Goal: Transaction & Acquisition: Purchase product/service

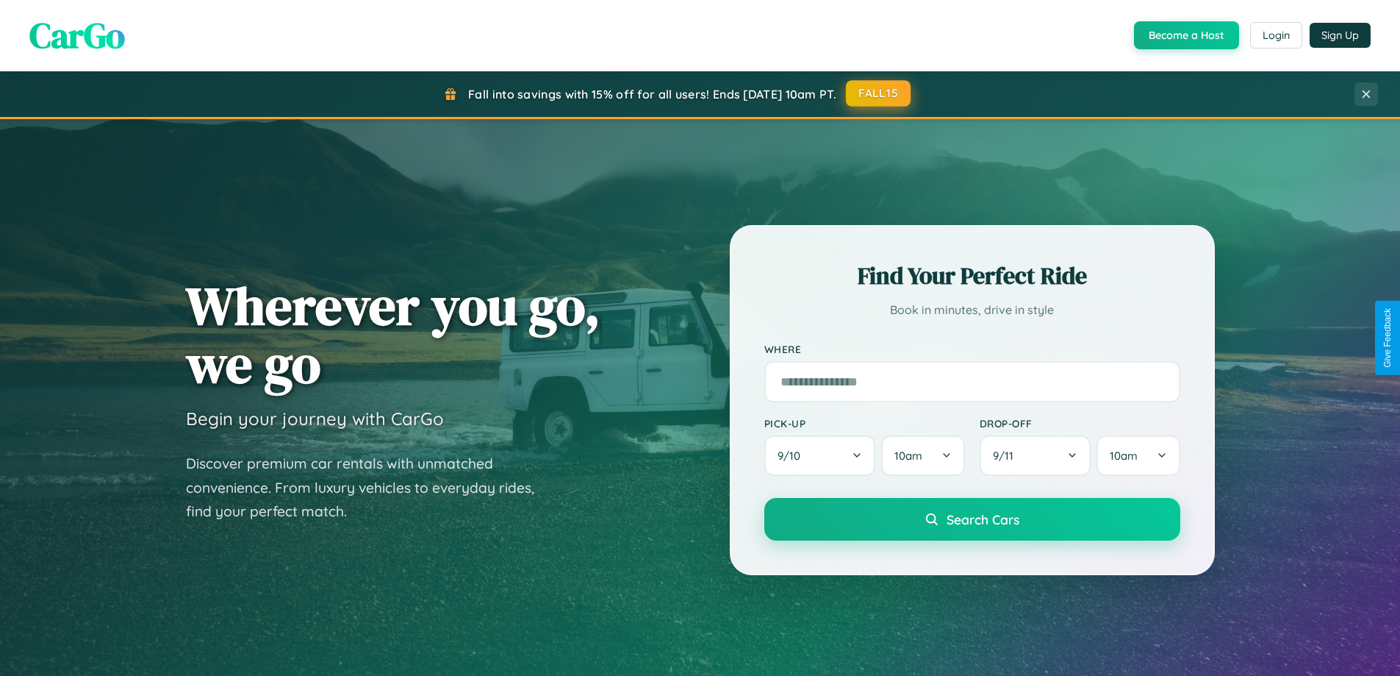
click at [879, 93] on button "FALL15" at bounding box center [878, 93] width 65 height 26
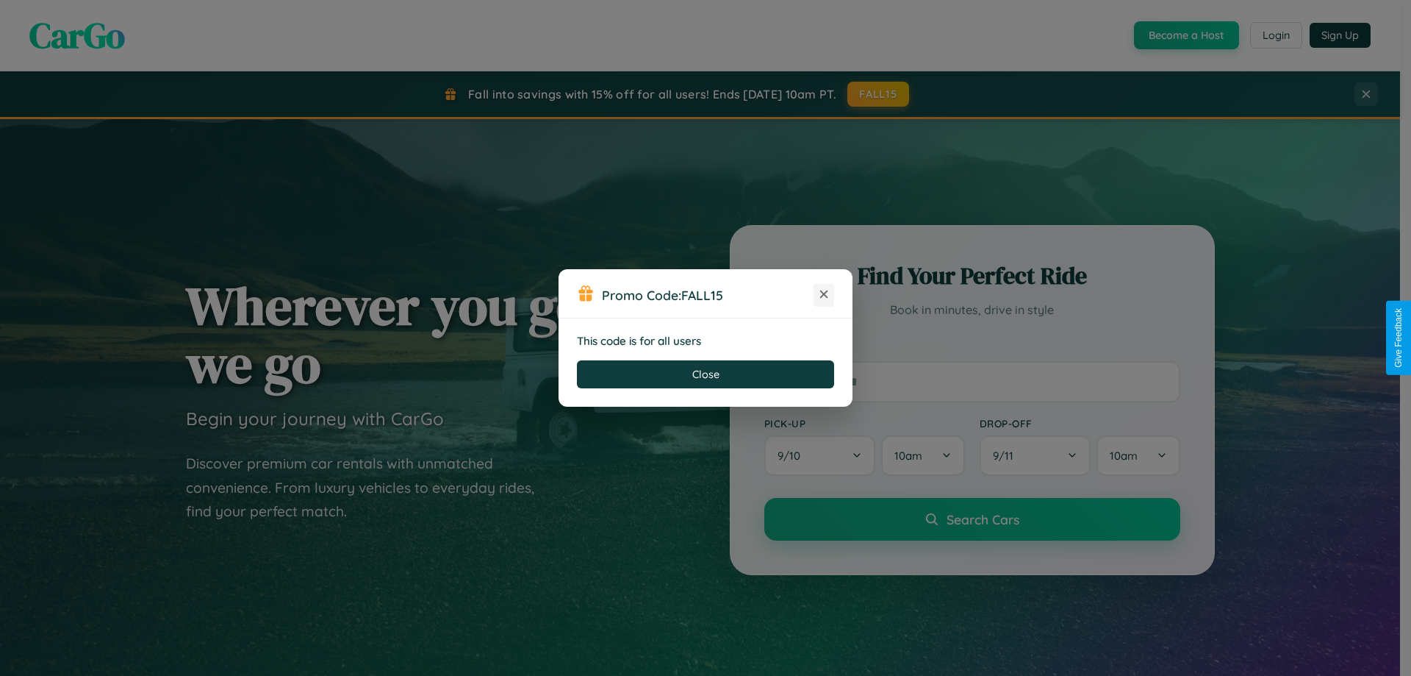
click at [824, 295] on icon at bounding box center [824, 294] width 15 height 15
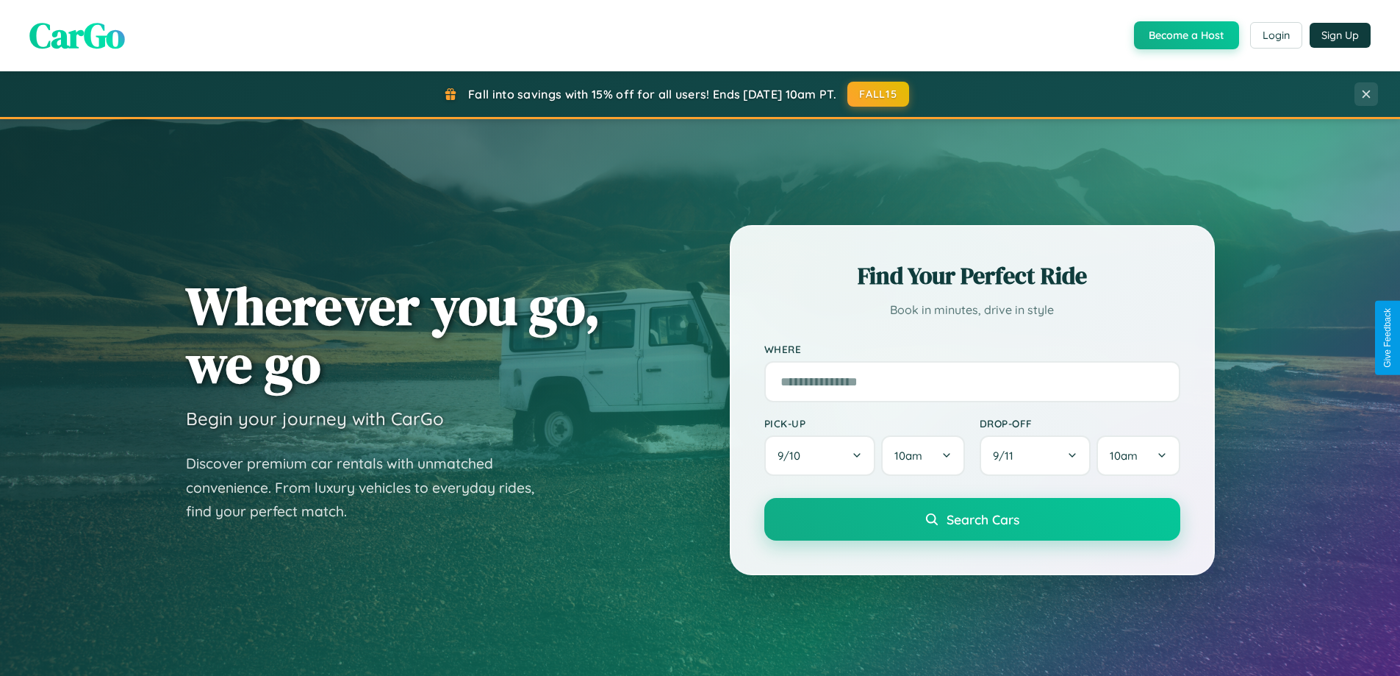
scroll to position [2362, 0]
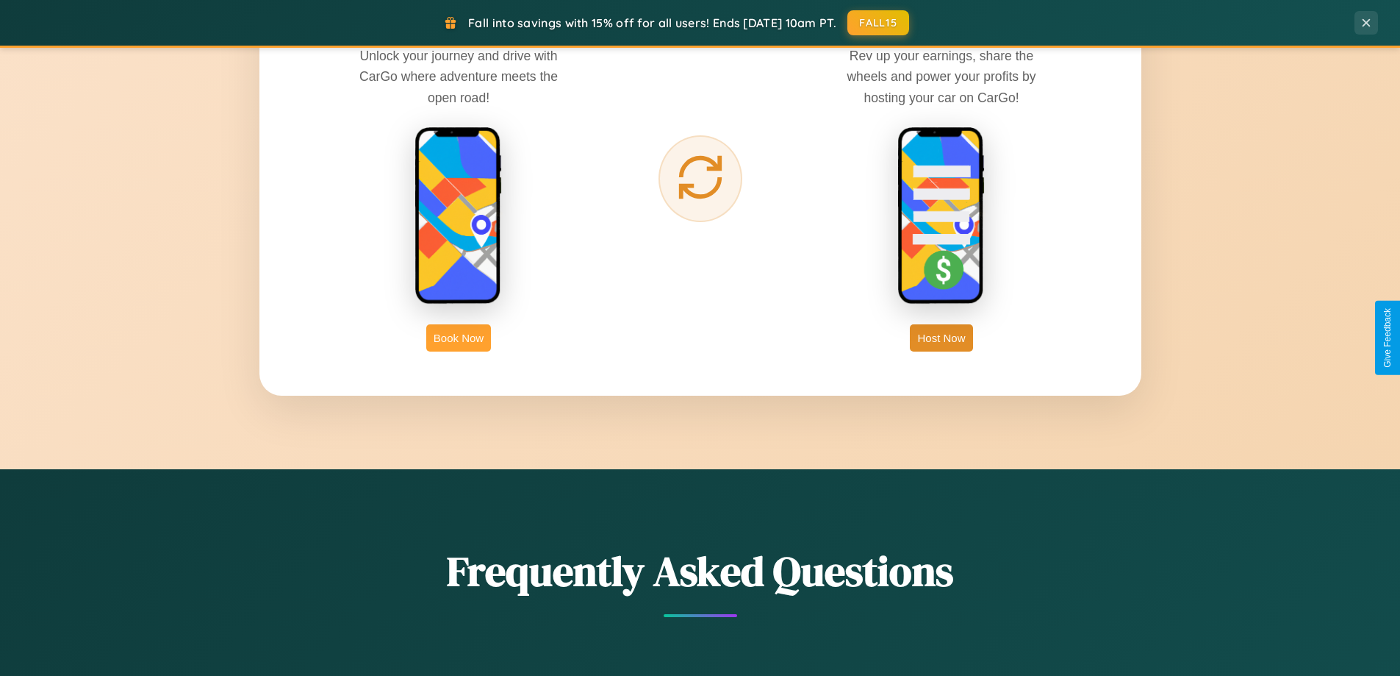
click at [459, 337] on button "Book Now" at bounding box center [458, 337] width 65 height 27
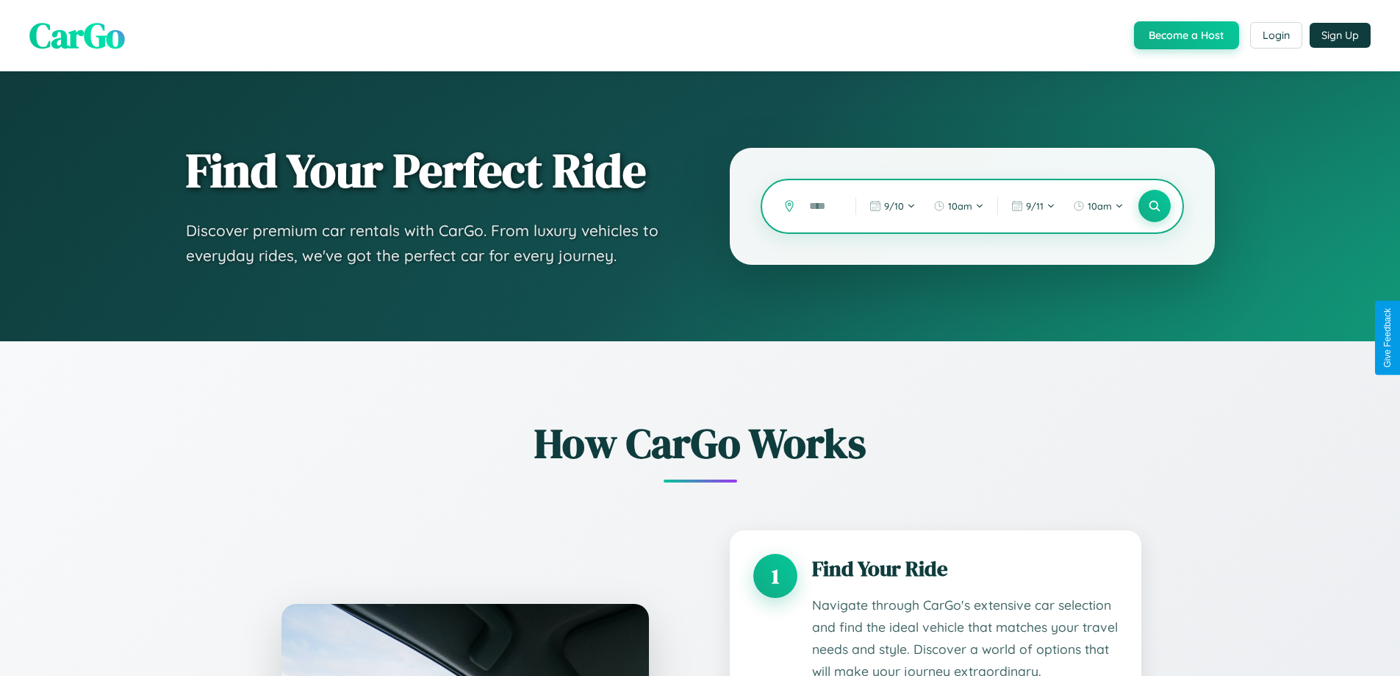
click at [822, 206] on input "text" at bounding box center [821, 206] width 39 height 26
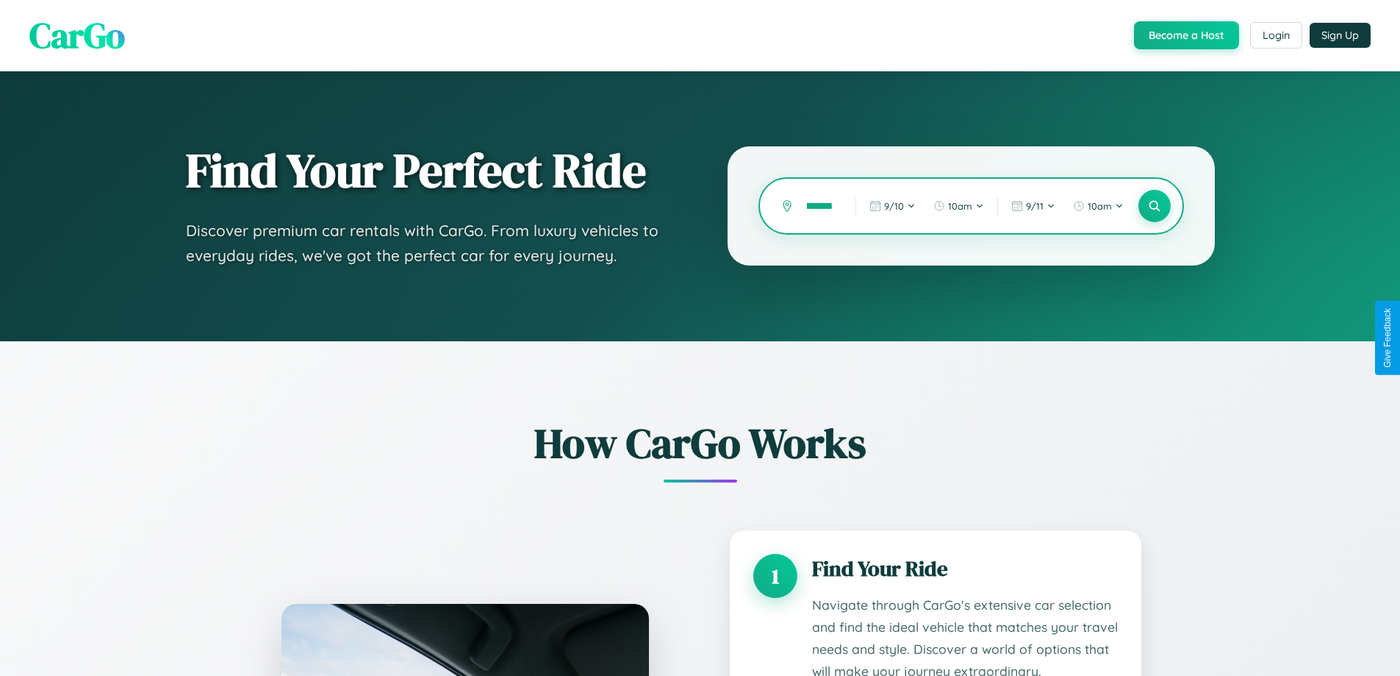
scroll to position [0, 26]
type input "*********"
click at [1154, 206] on icon at bounding box center [1154, 206] width 14 height 14
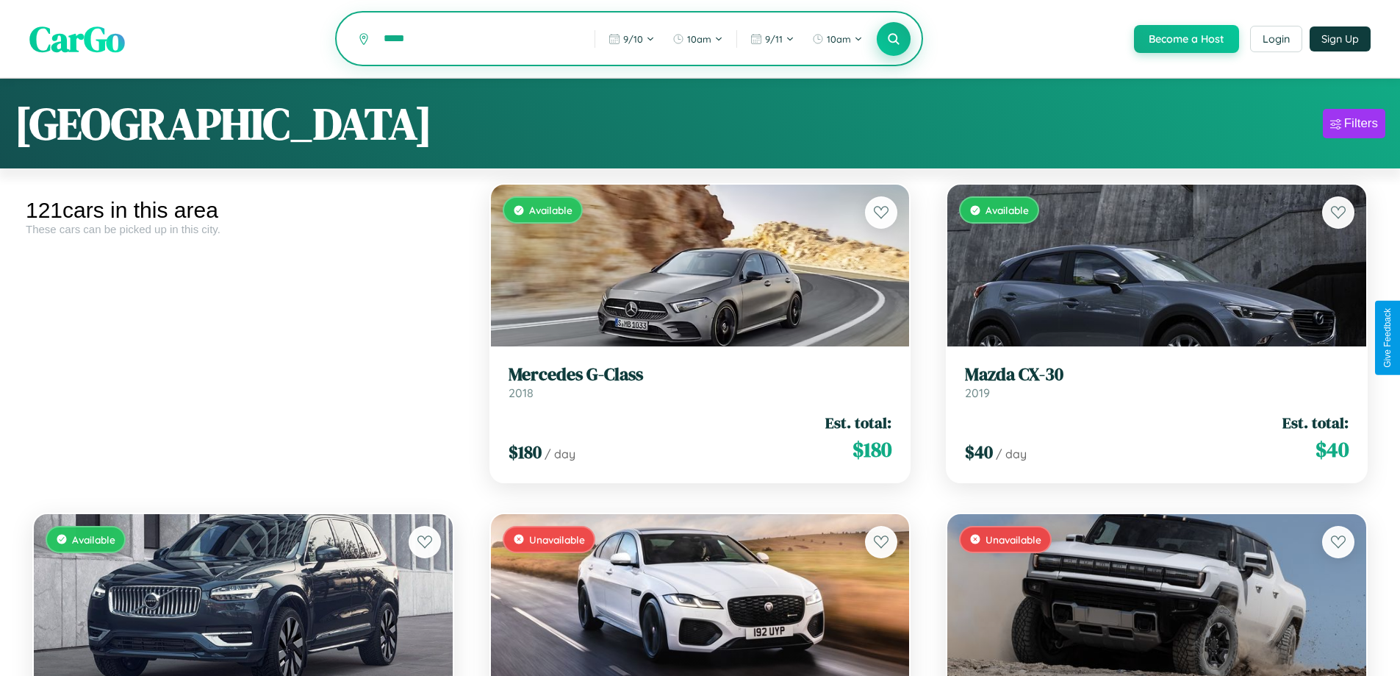
type input "*****"
click at [893, 40] on icon at bounding box center [894, 39] width 14 height 14
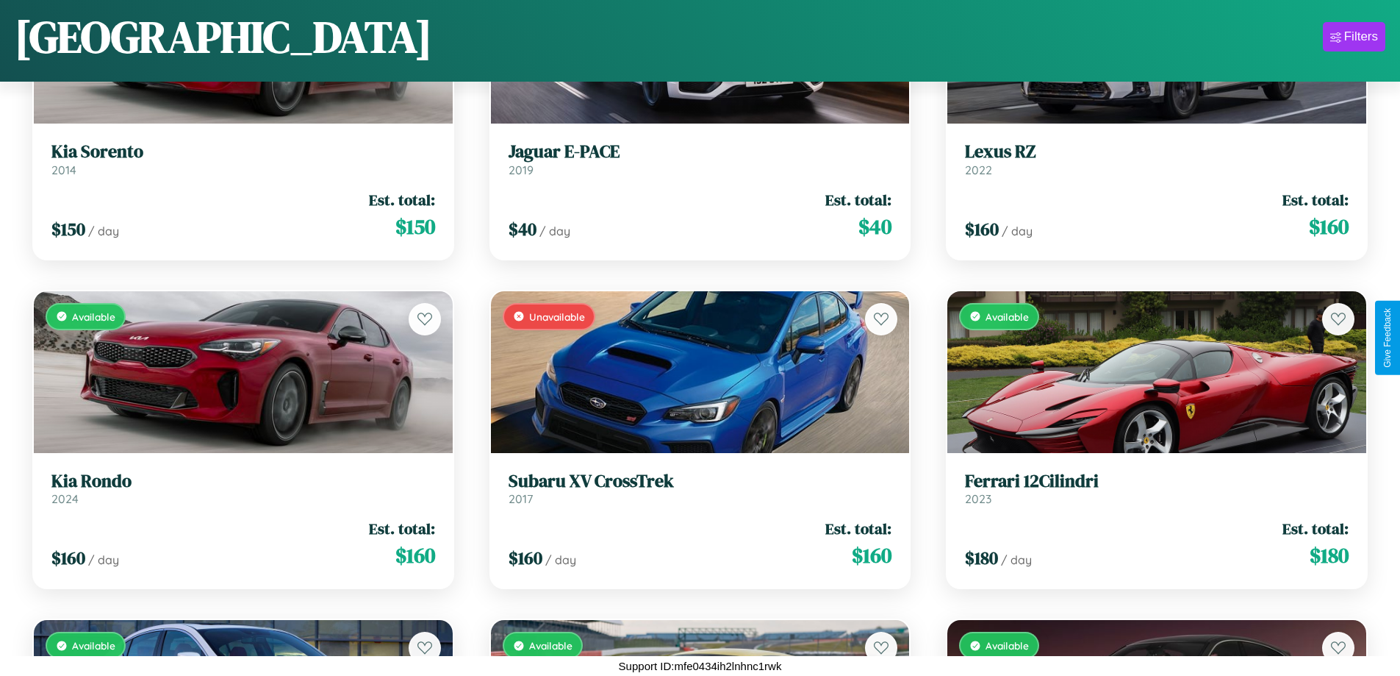
scroll to position [7119, 0]
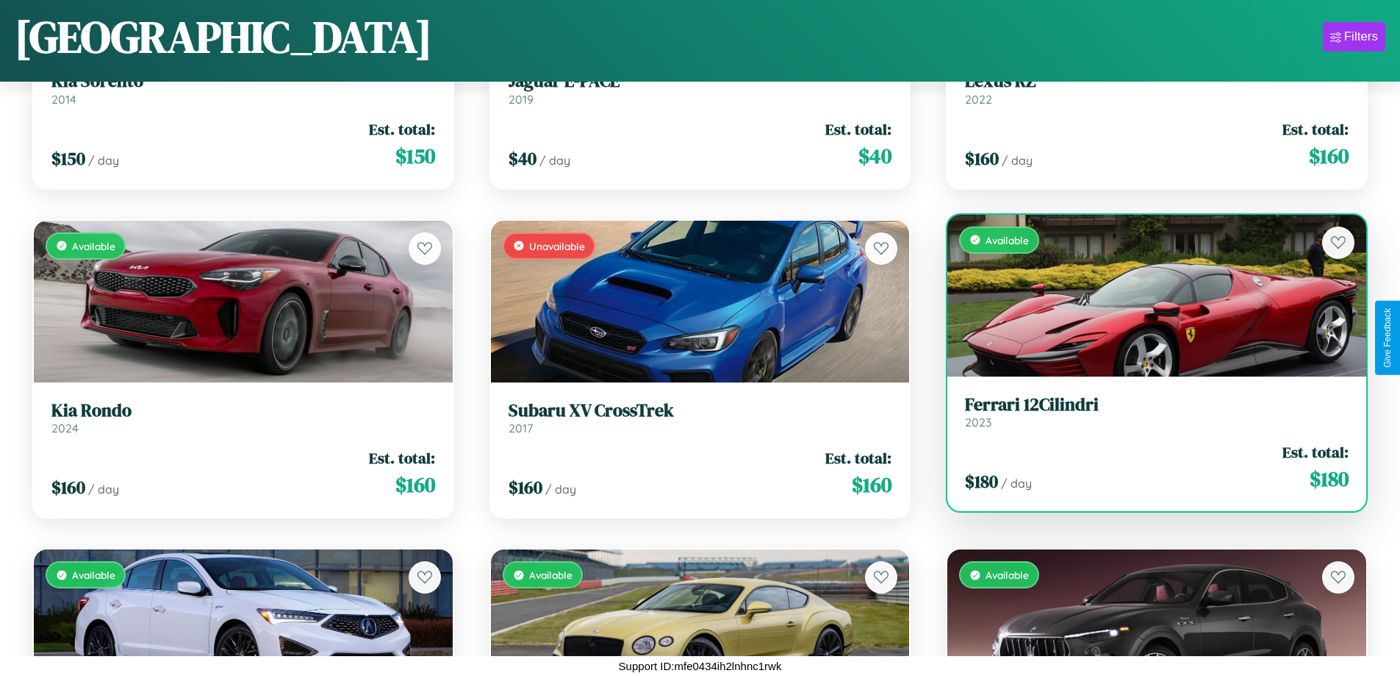
click at [1147, 412] on h3 "Ferrari 12Cilindri" at bounding box center [1157, 404] width 384 height 21
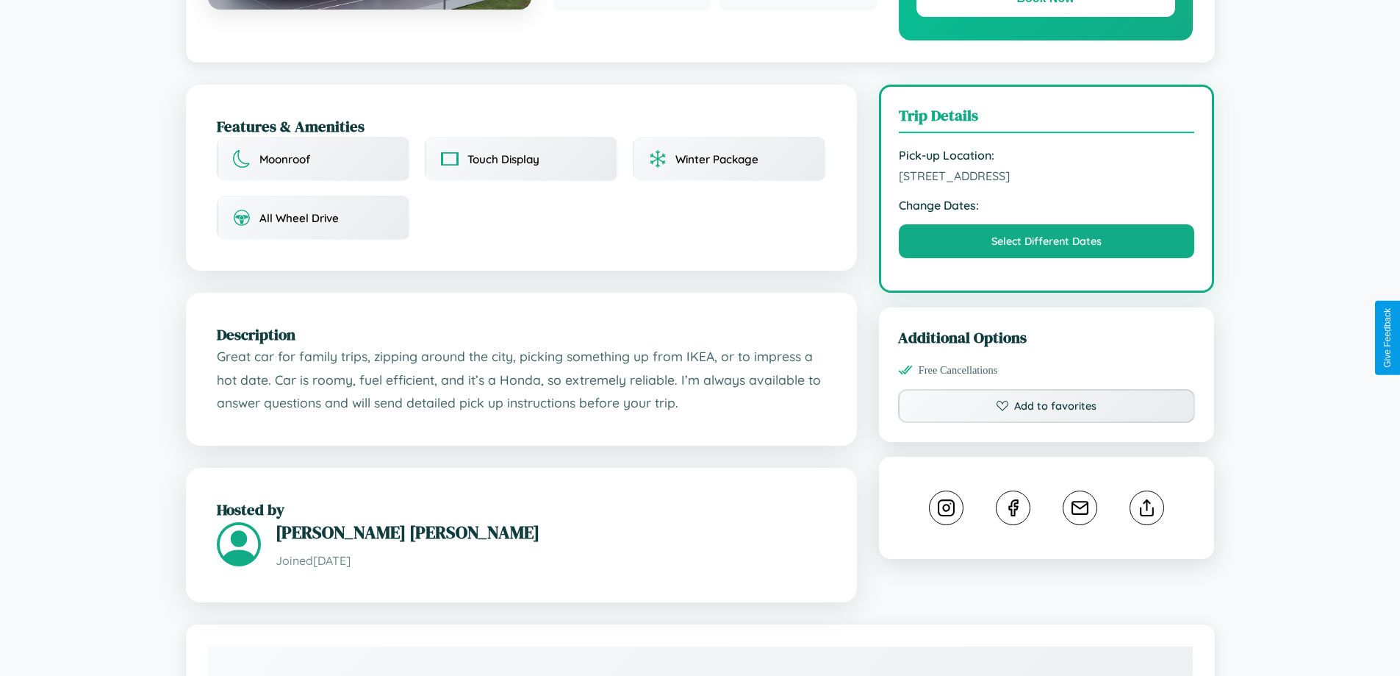
scroll to position [483, 0]
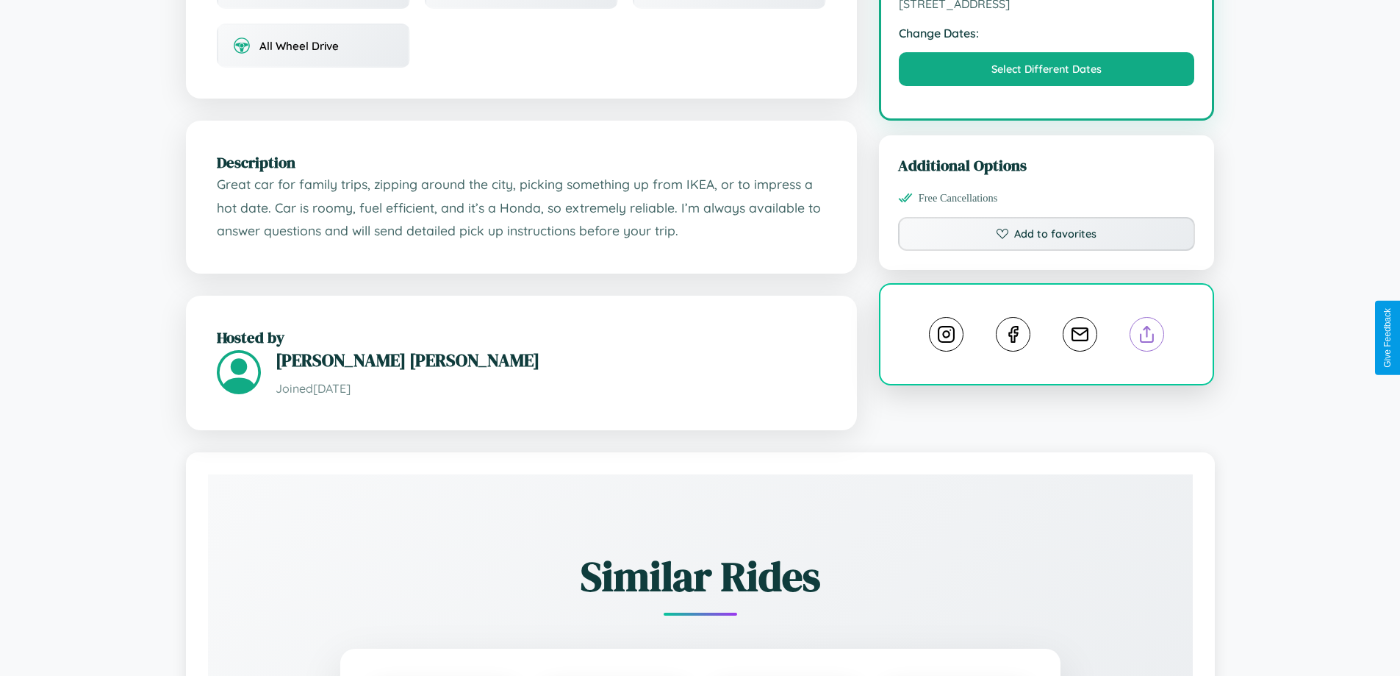
click at [1147, 337] on line at bounding box center [1147, 331] width 0 height 10
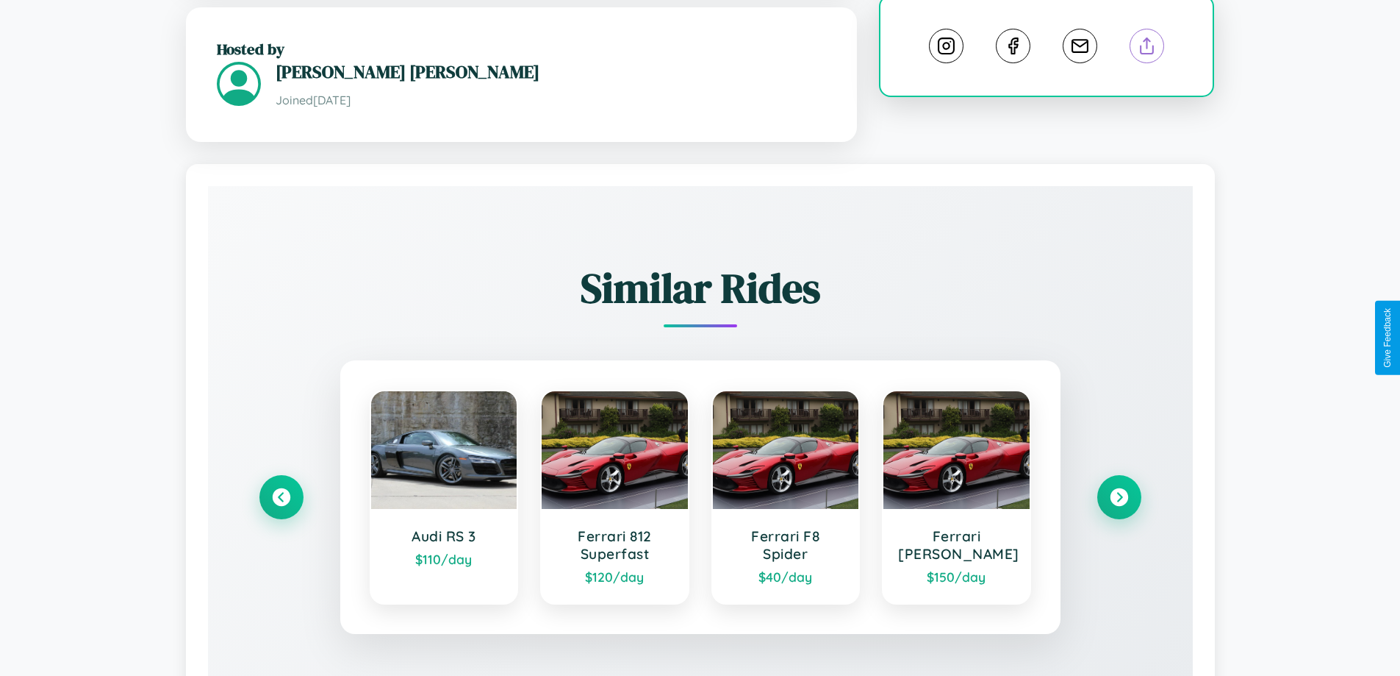
scroll to position [861, 0]
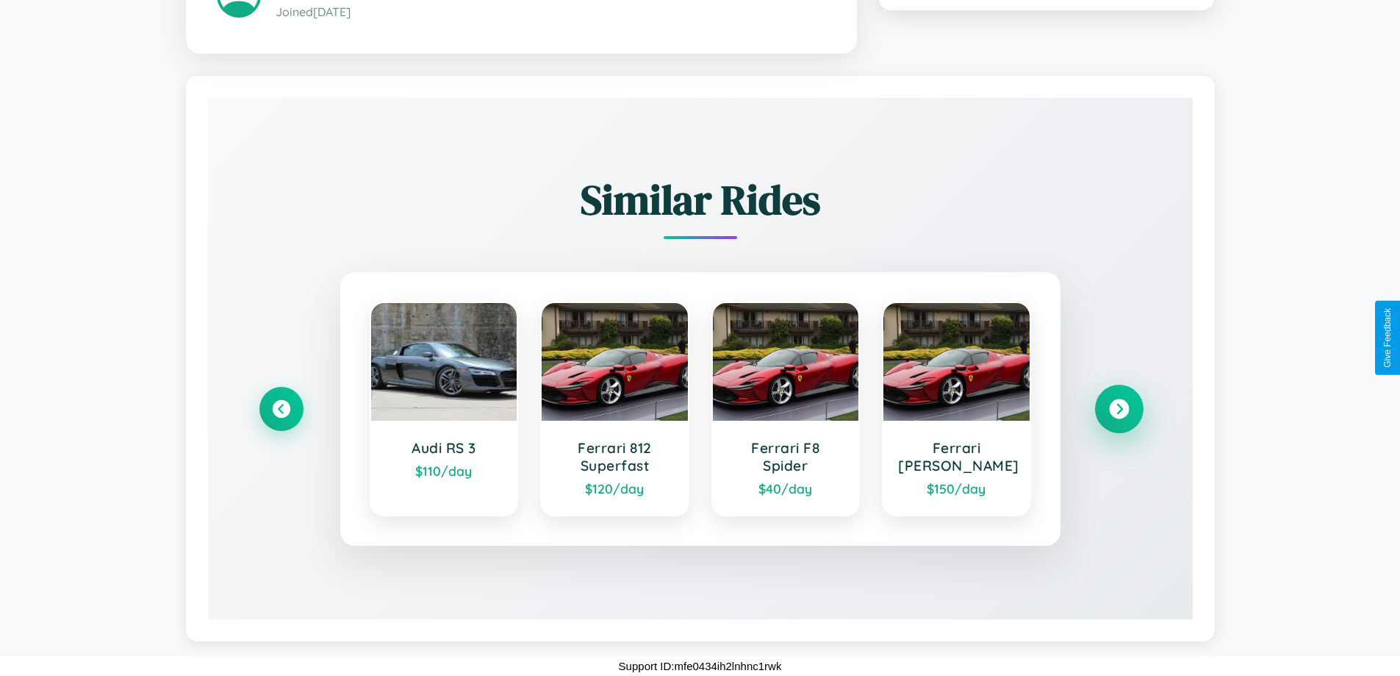
click at [1119, 408] on icon at bounding box center [1119, 408] width 20 height 20
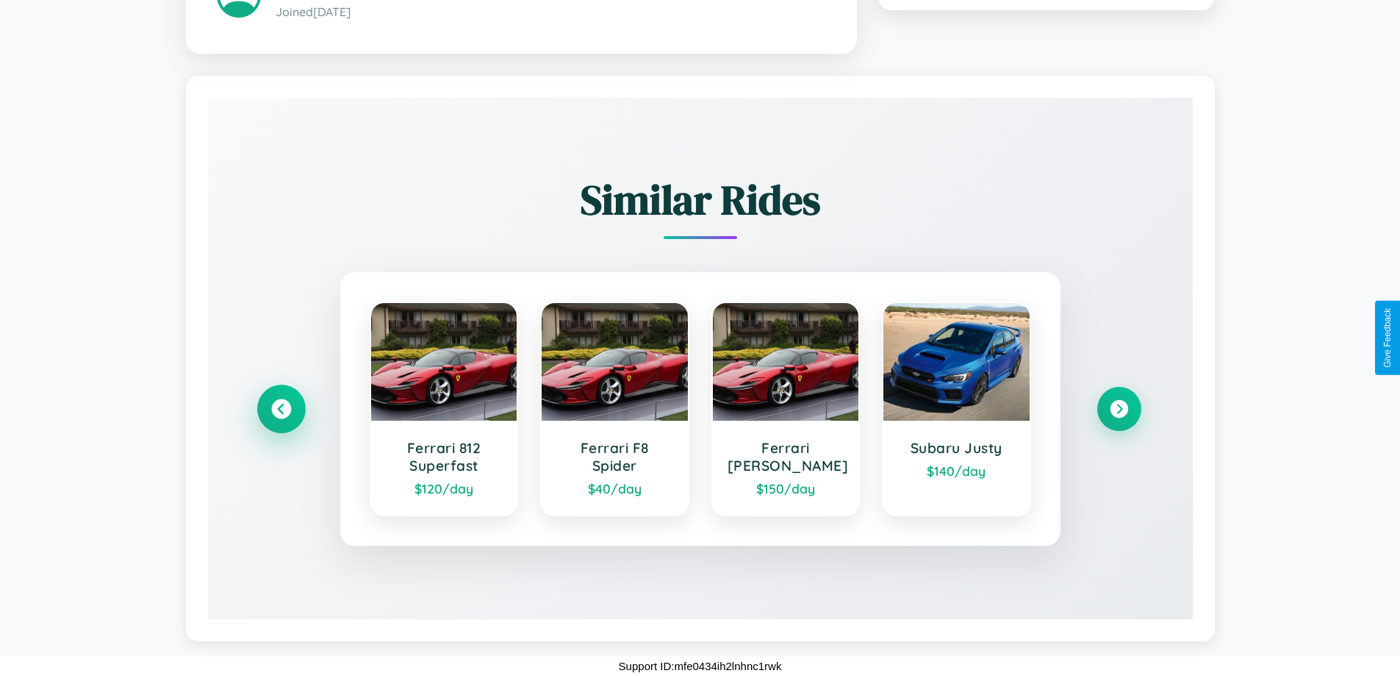
click at [281, 408] on icon at bounding box center [281, 408] width 20 height 20
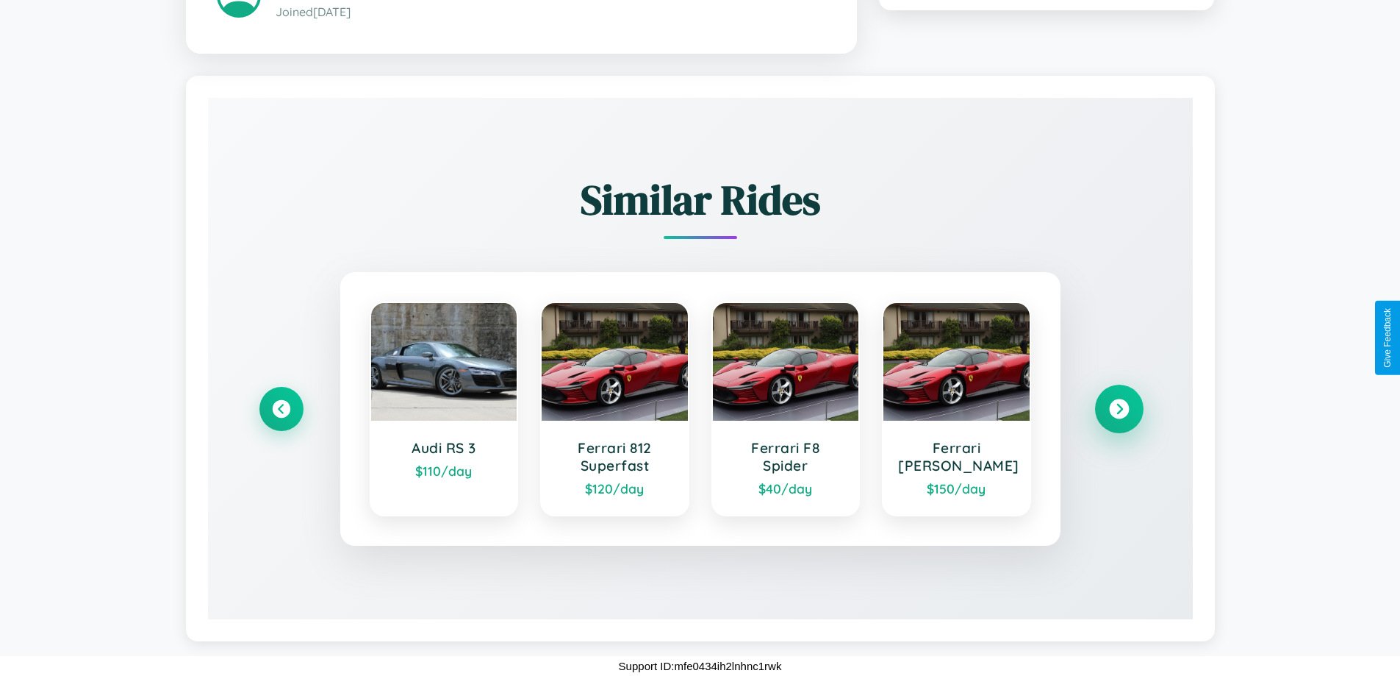
click at [1119, 408] on icon at bounding box center [1119, 408] width 20 height 20
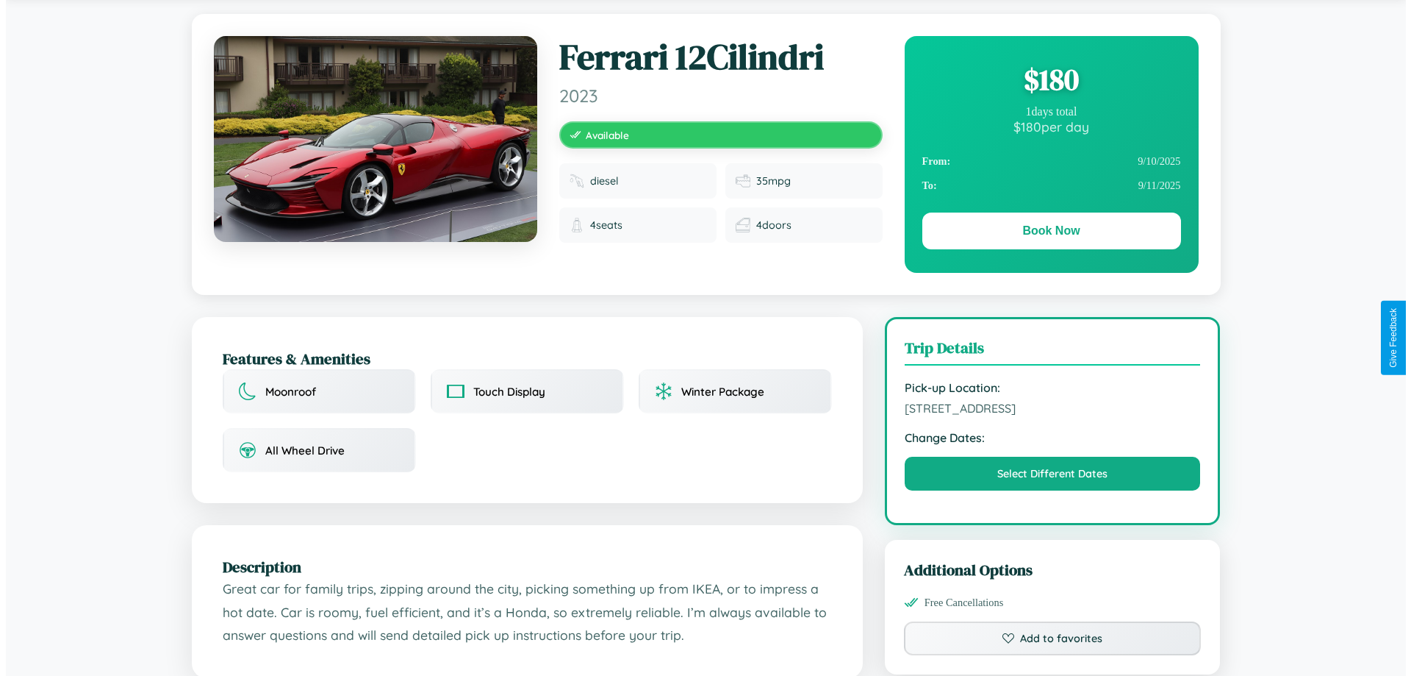
scroll to position [0, 0]
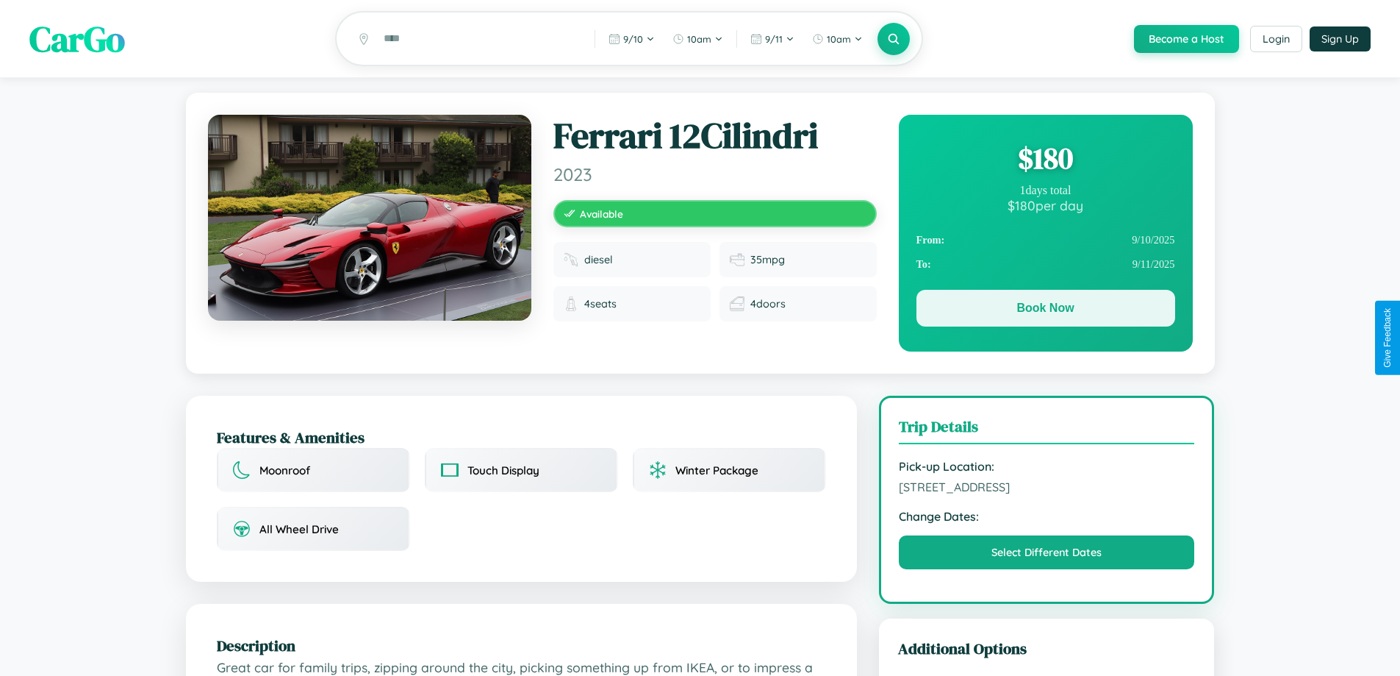
click at [1045, 310] on button "Book Now" at bounding box center [1046, 308] width 259 height 37
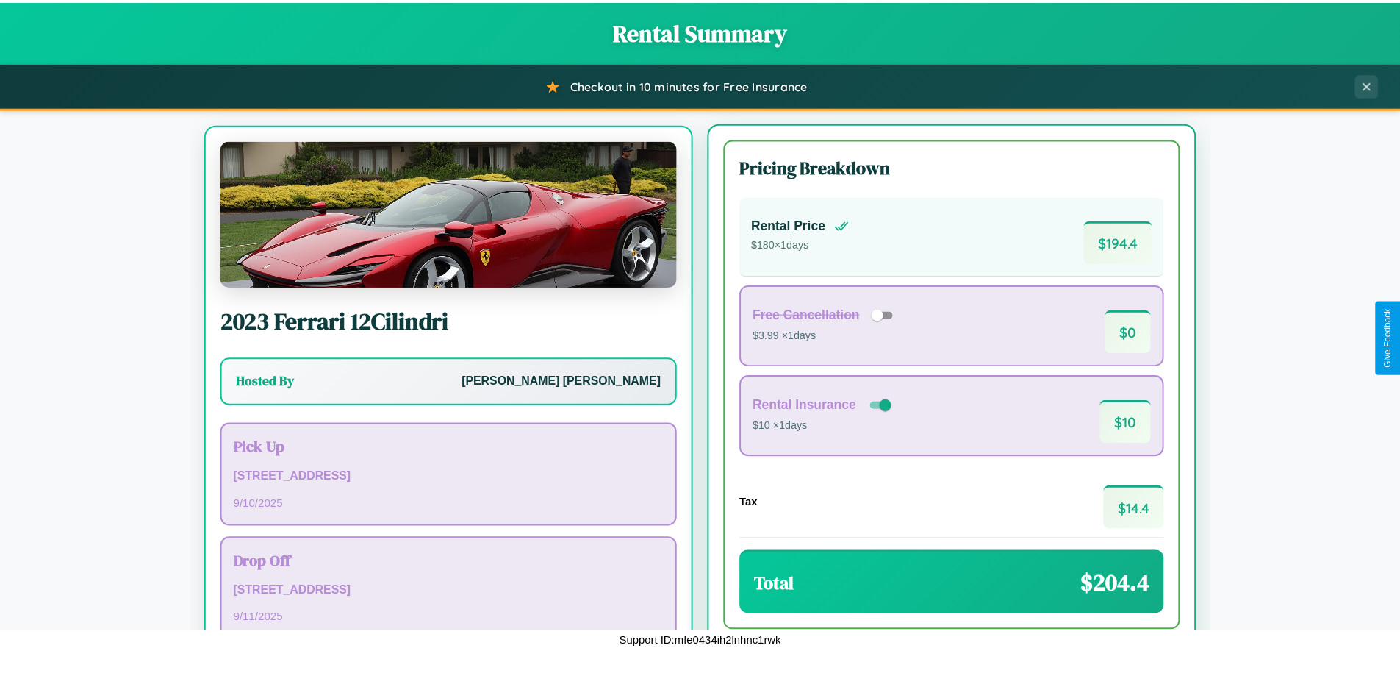
scroll to position [68, 0]
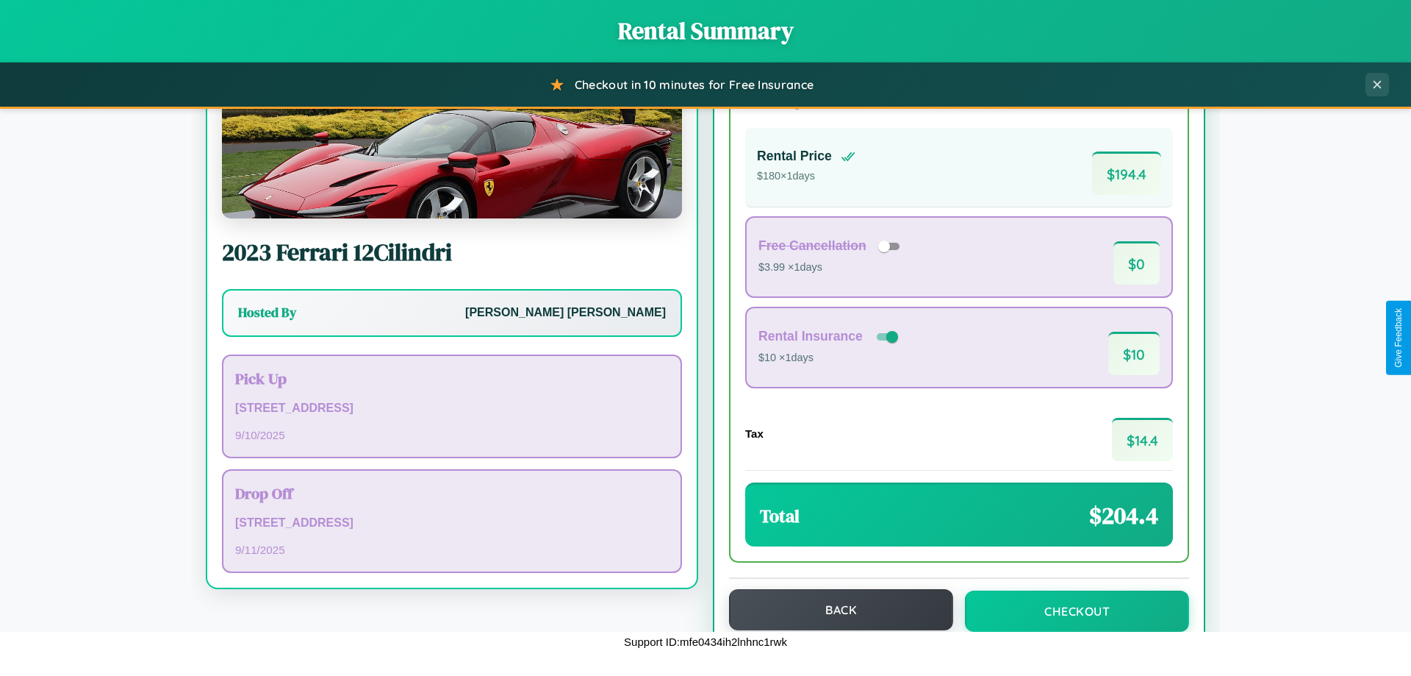
click at [834, 609] on button "Back" at bounding box center [841, 609] width 224 height 41
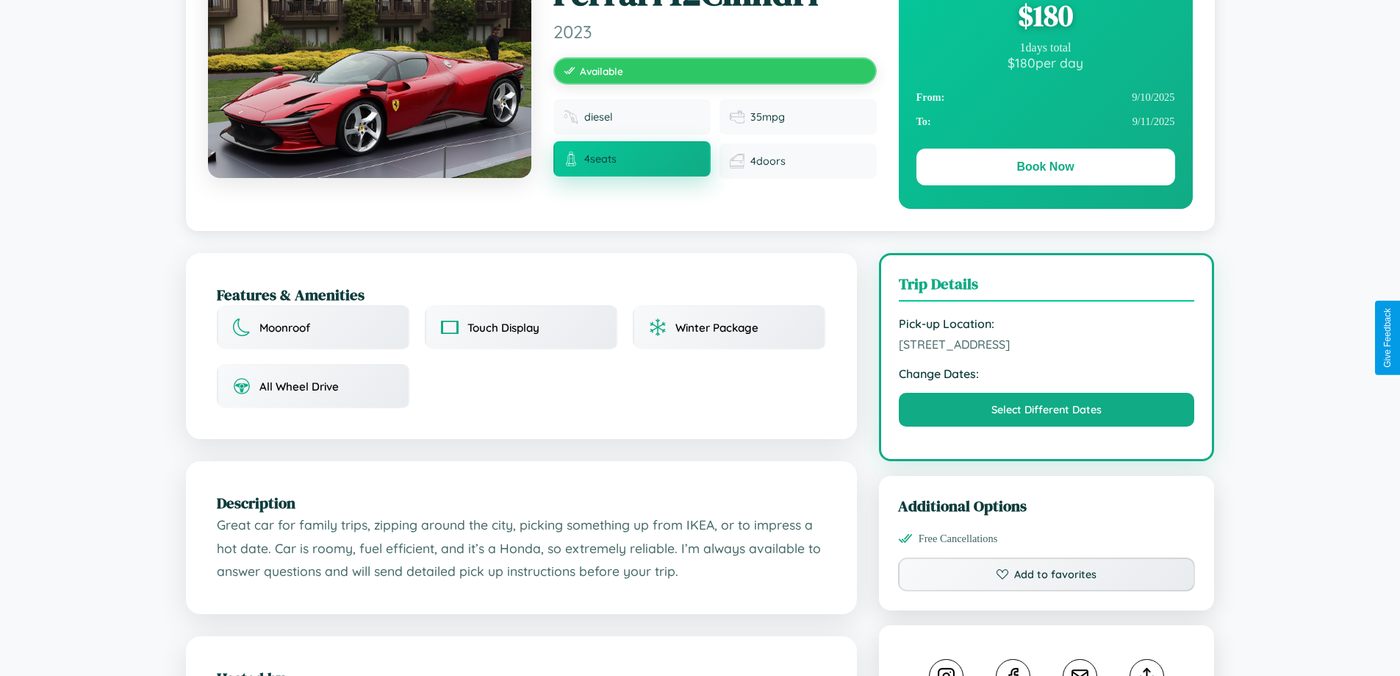
scroll to position [151, 0]
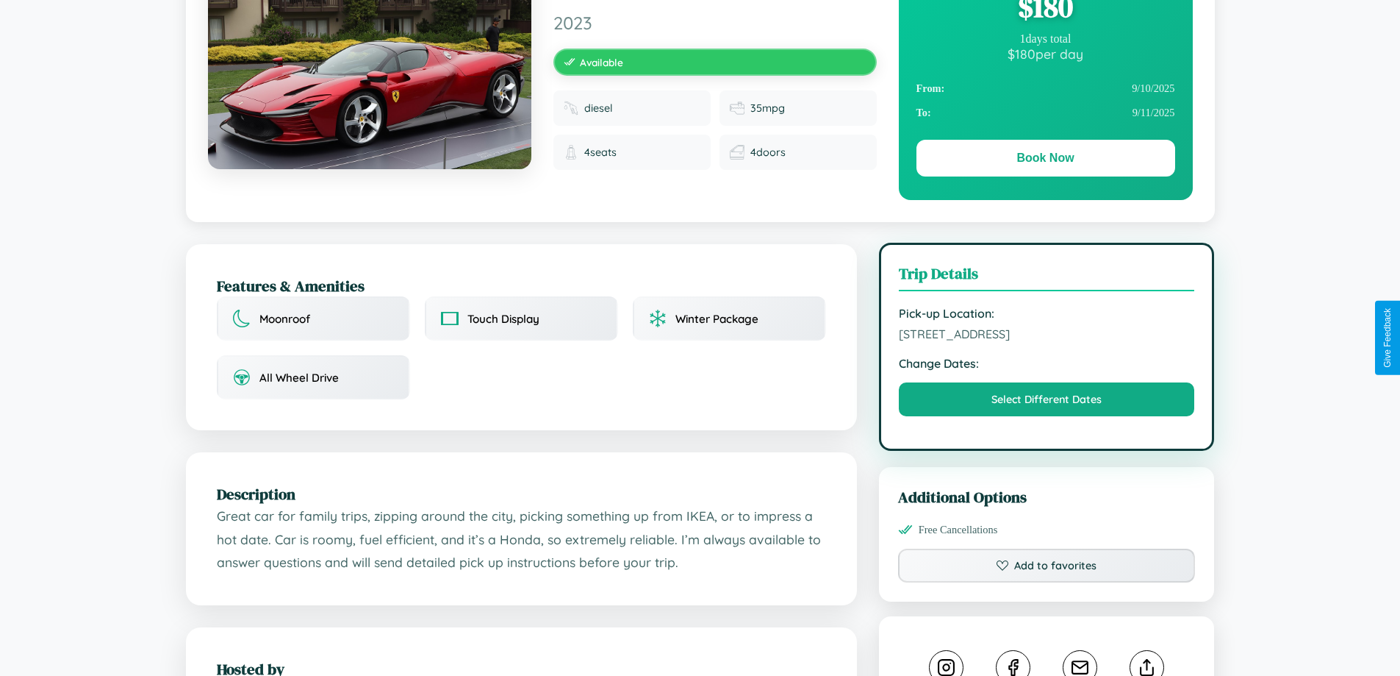
click at [1047, 336] on span "6811 Hillside Avenue Delhi Delhi 53676 India" at bounding box center [1047, 333] width 296 height 15
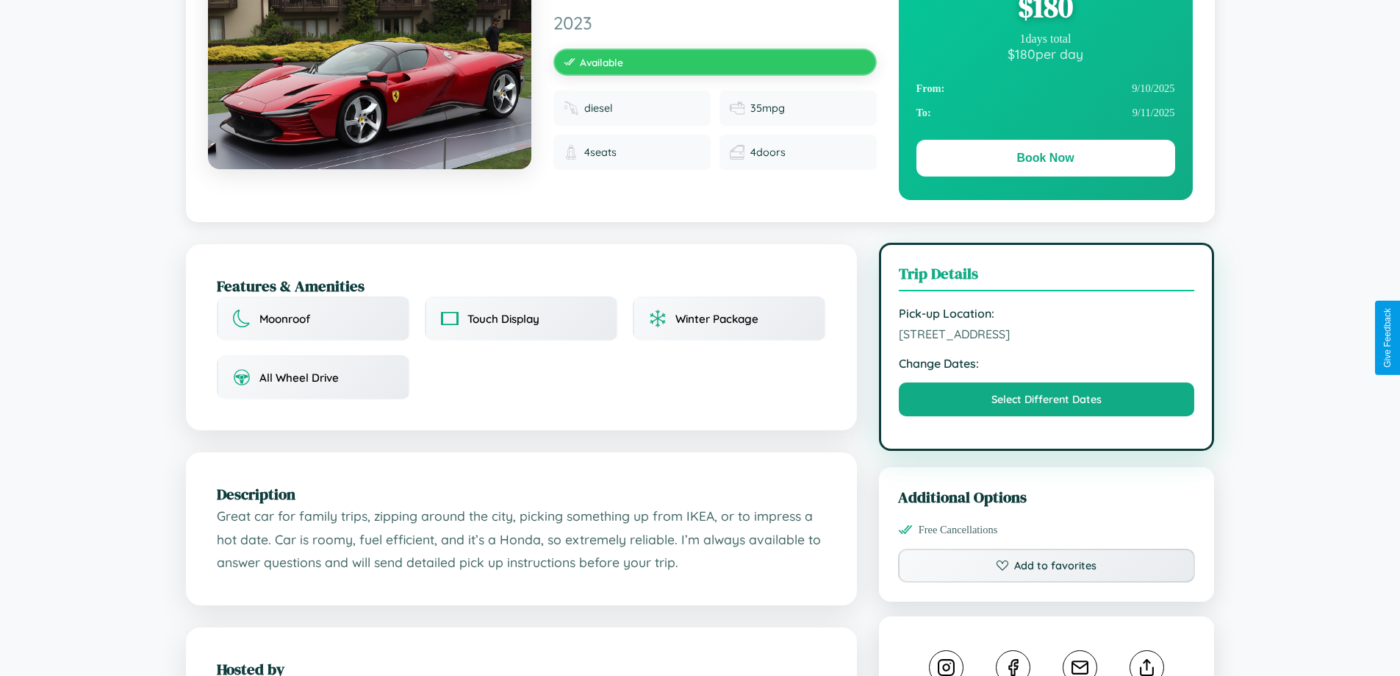
click at [1047, 336] on span "6811 Hillside Avenue Delhi Delhi 53676 India" at bounding box center [1047, 333] width 296 height 15
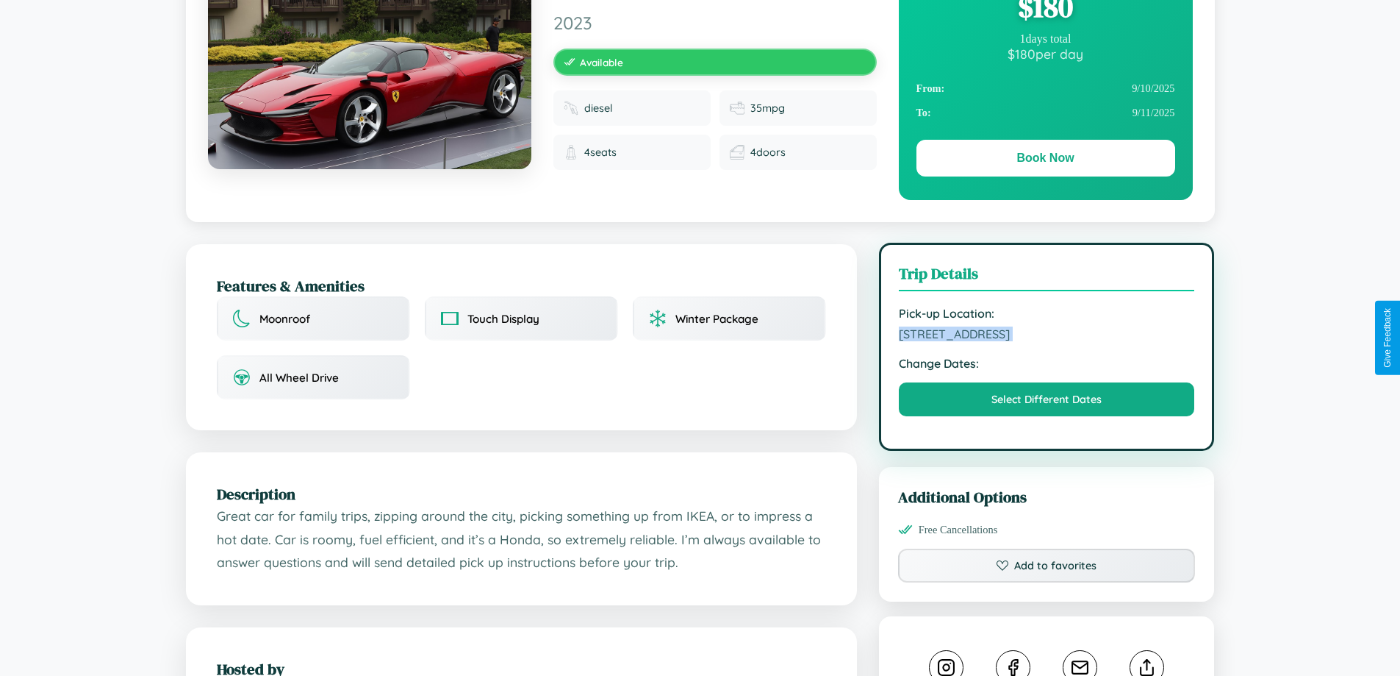
click at [1047, 336] on span "6811 Hillside Avenue Delhi Delhi 53676 India" at bounding box center [1047, 333] width 296 height 15
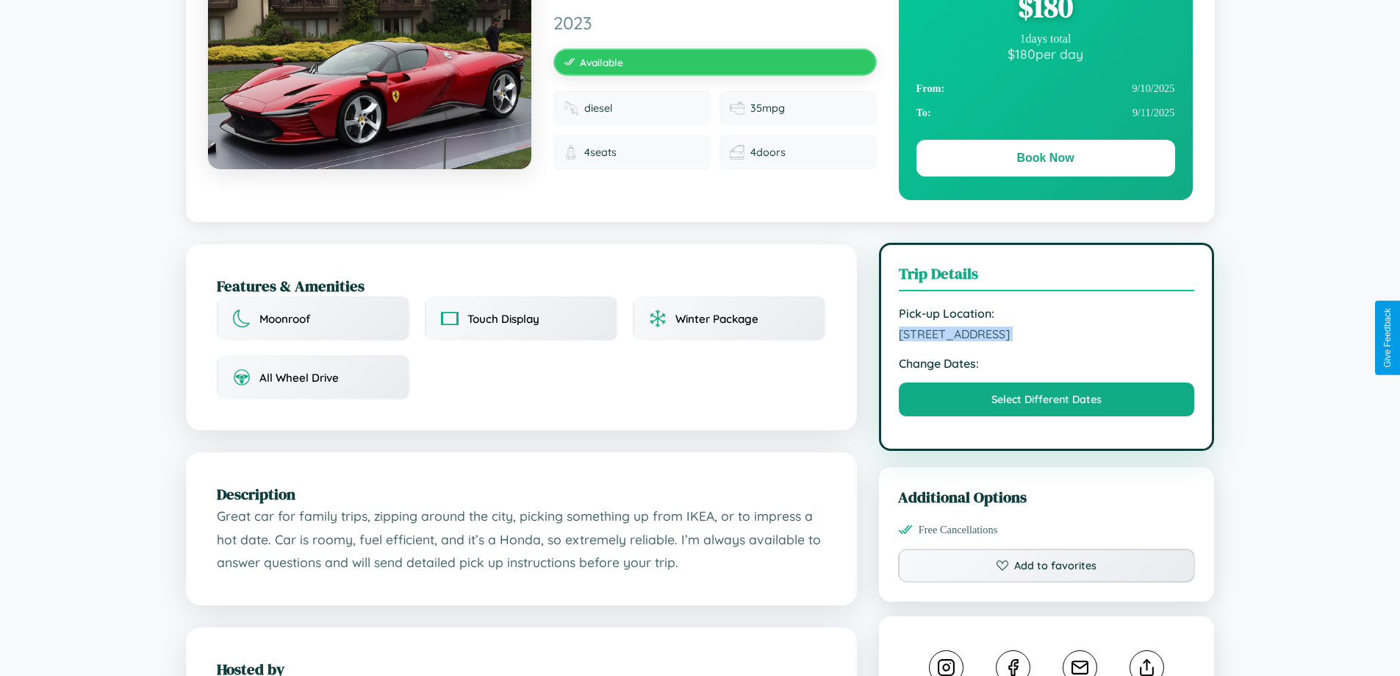
click at [1047, 336] on span "6811 Hillside Avenue Delhi Delhi 53676 India" at bounding box center [1047, 333] width 296 height 15
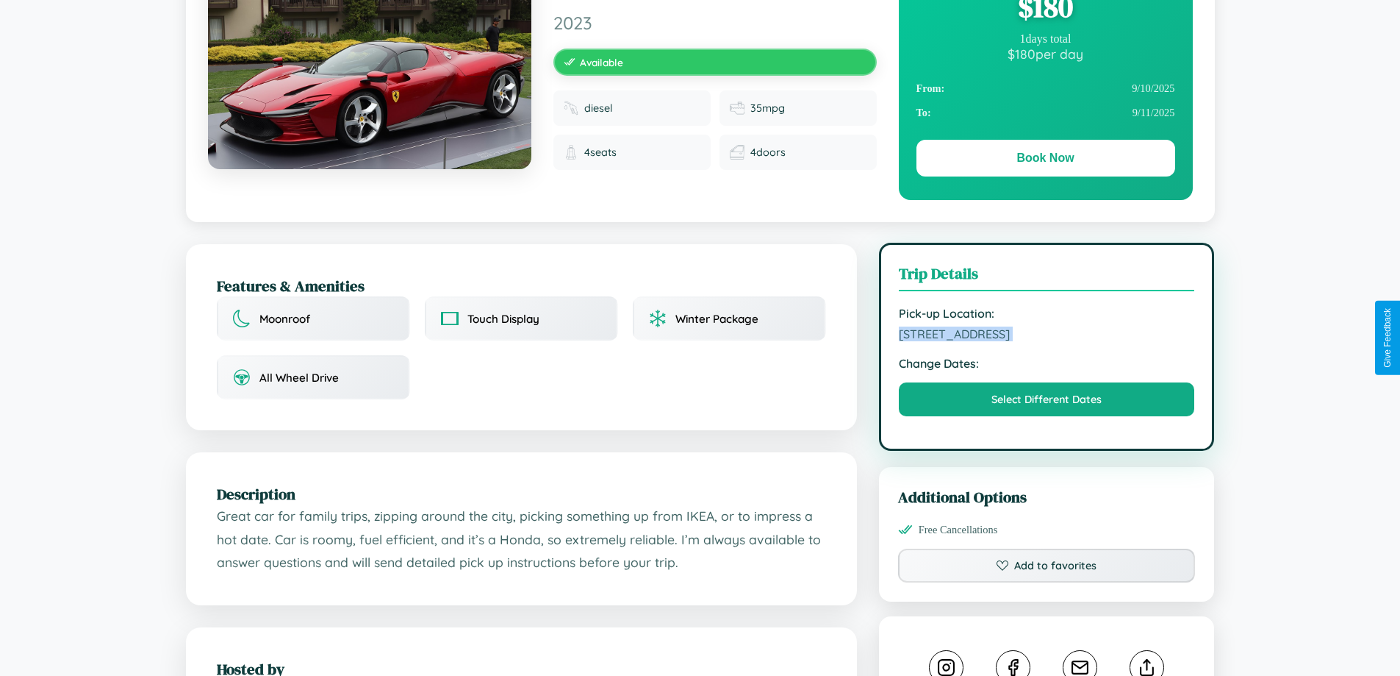
click at [1047, 336] on span "6811 Hillside Avenue Delhi Delhi 53676 India" at bounding box center [1047, 333] width 296 height 15
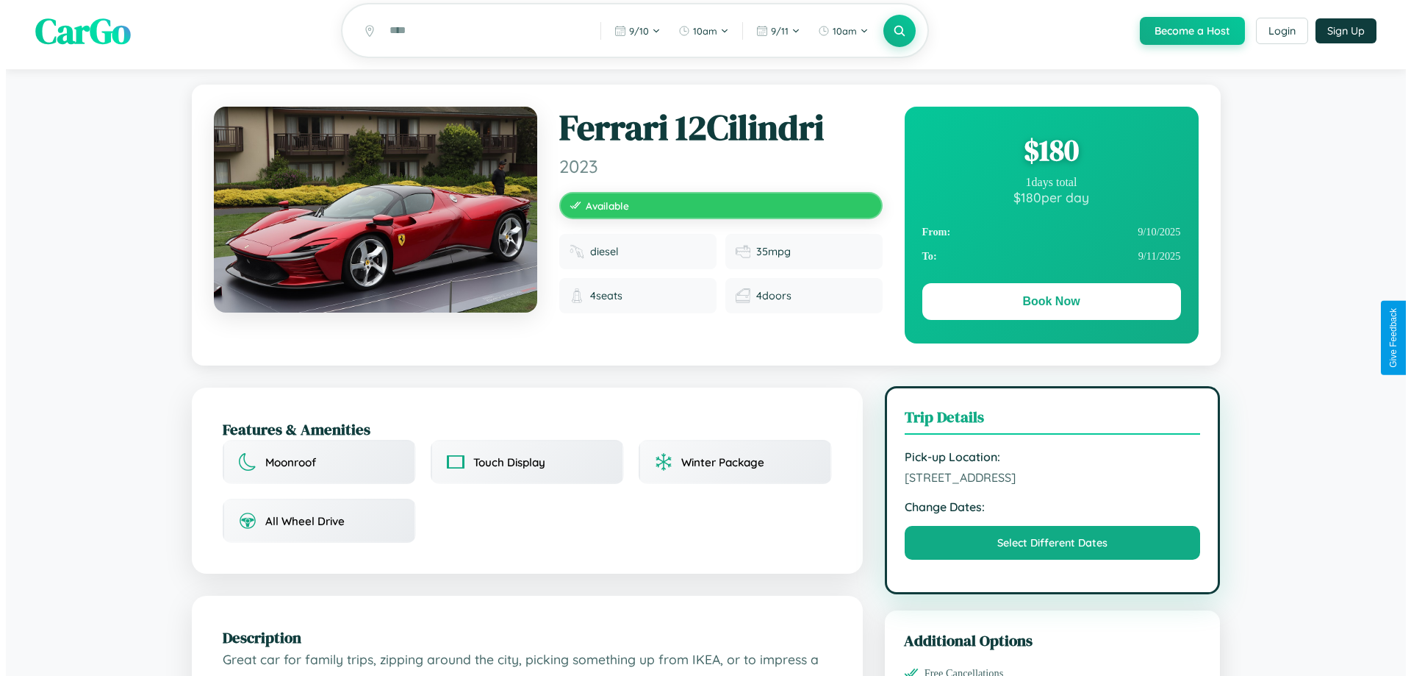
scroll to position [0, 0]
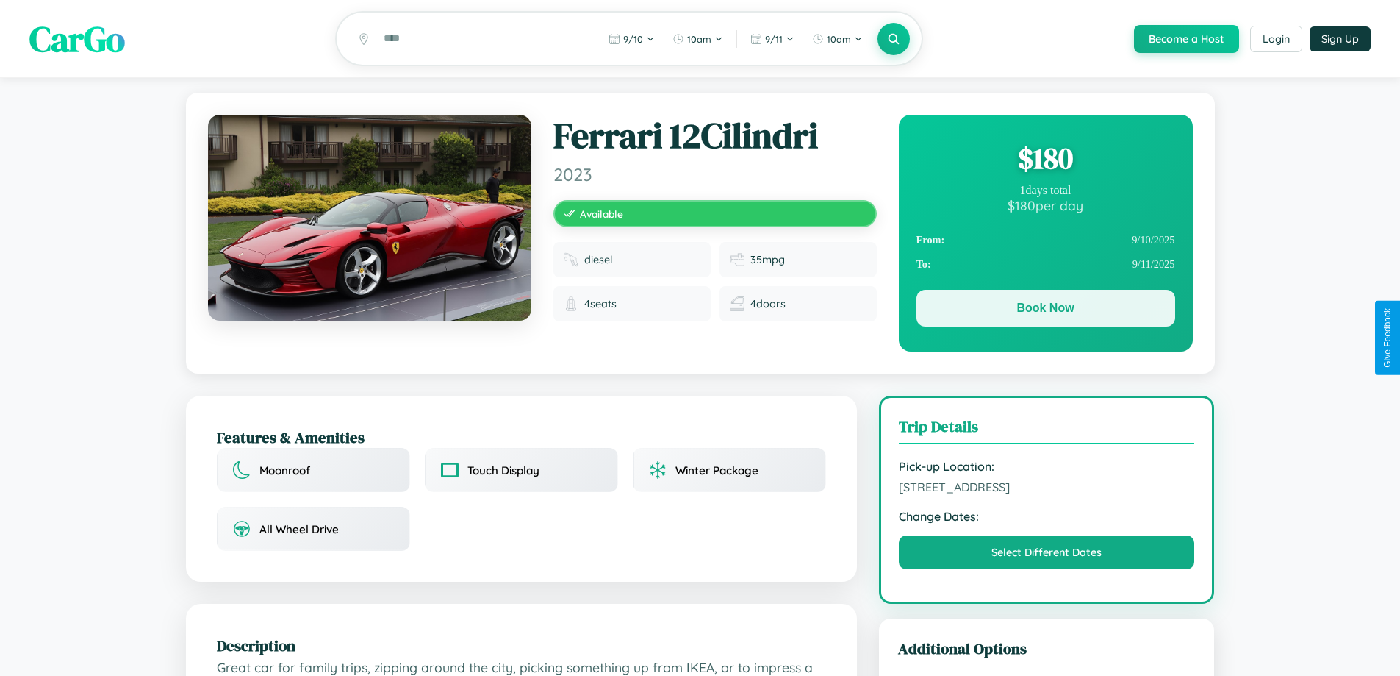
click at [1045, 310] on button "Book Now" at bounding box center [1046, 308] width 259 height 37
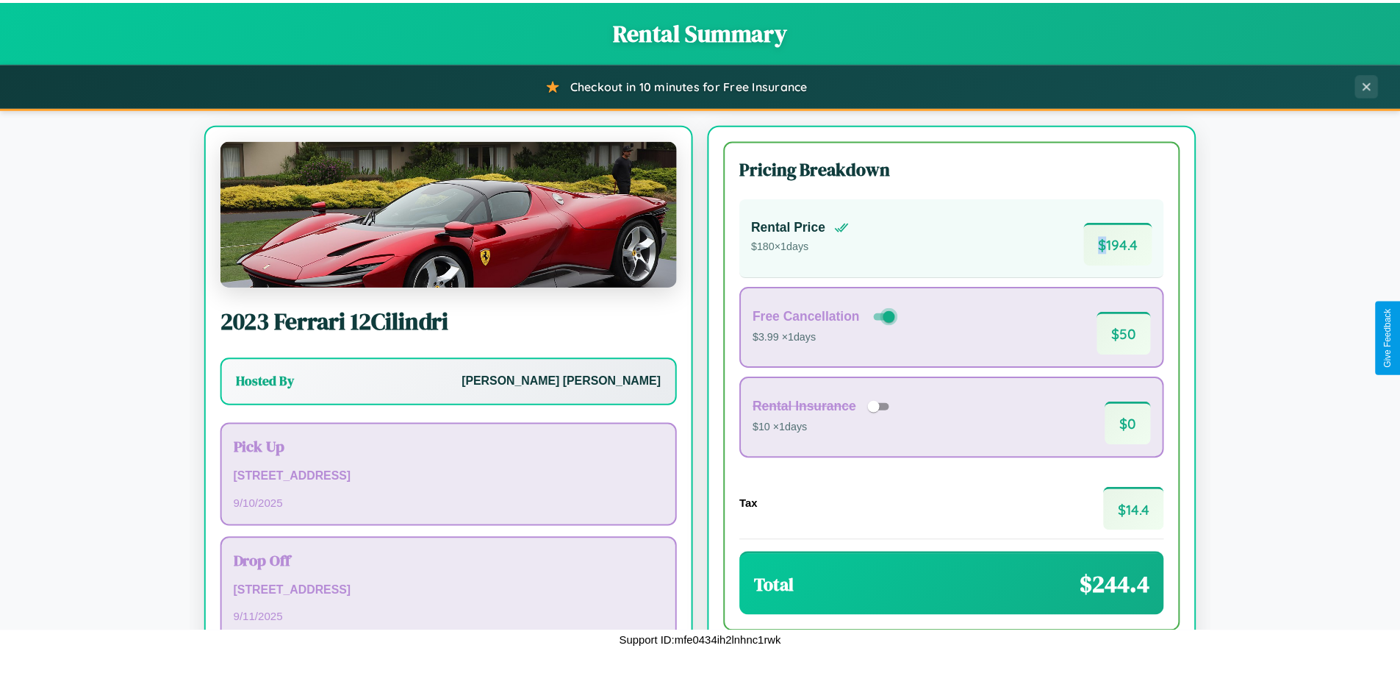
scroll to position [101, 0]
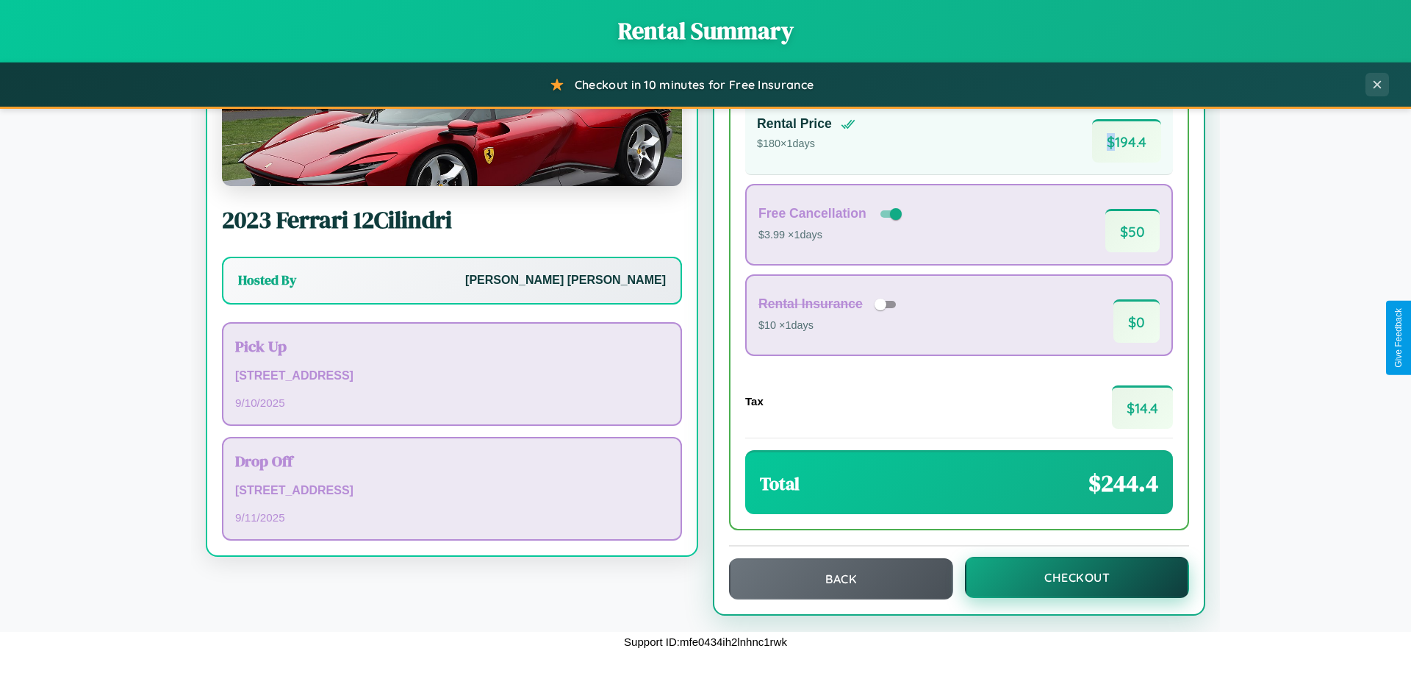
click at [1067, 577] on button "Checkout" at bounding box center [1077, 576] width 224 height 41
